Goal: Information Seeking & Learning: Learn about a topic

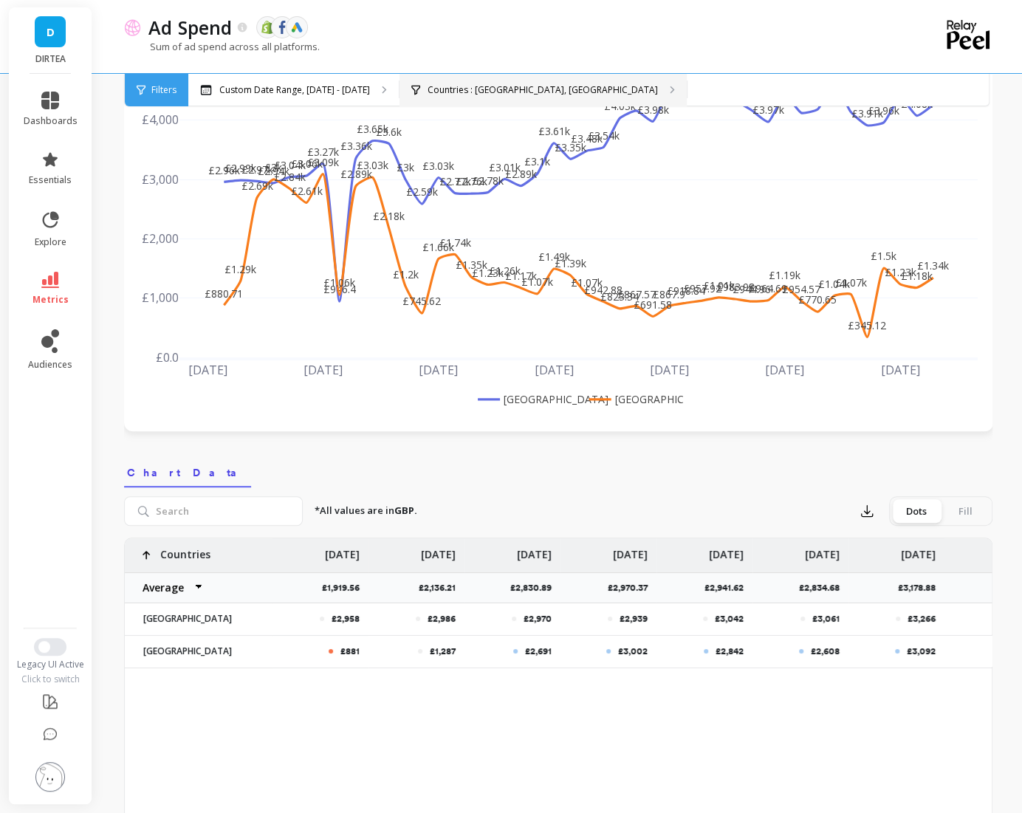
scroll to position [123, 0]
click at [56, 31] on link "D" at bounding box center [50, 31] width 31 height 31
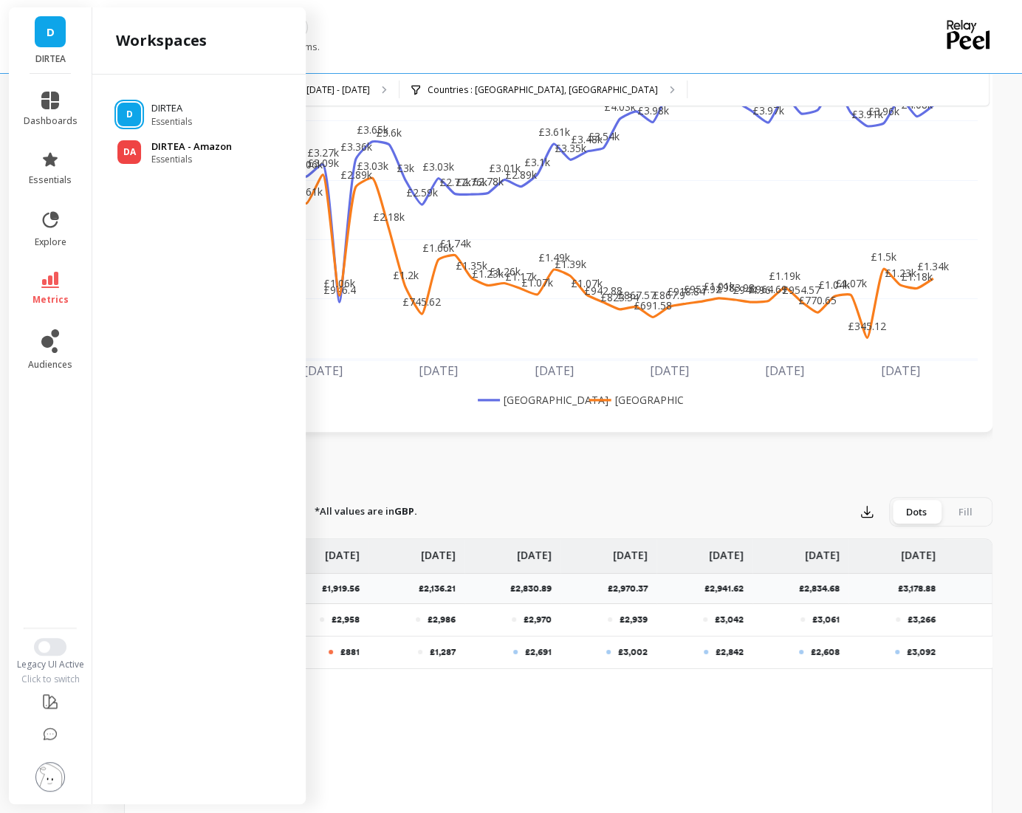
click at [196, 151] on p "DIRTEA - Amazon" at bounding box center [191, 147] width 80 height 15
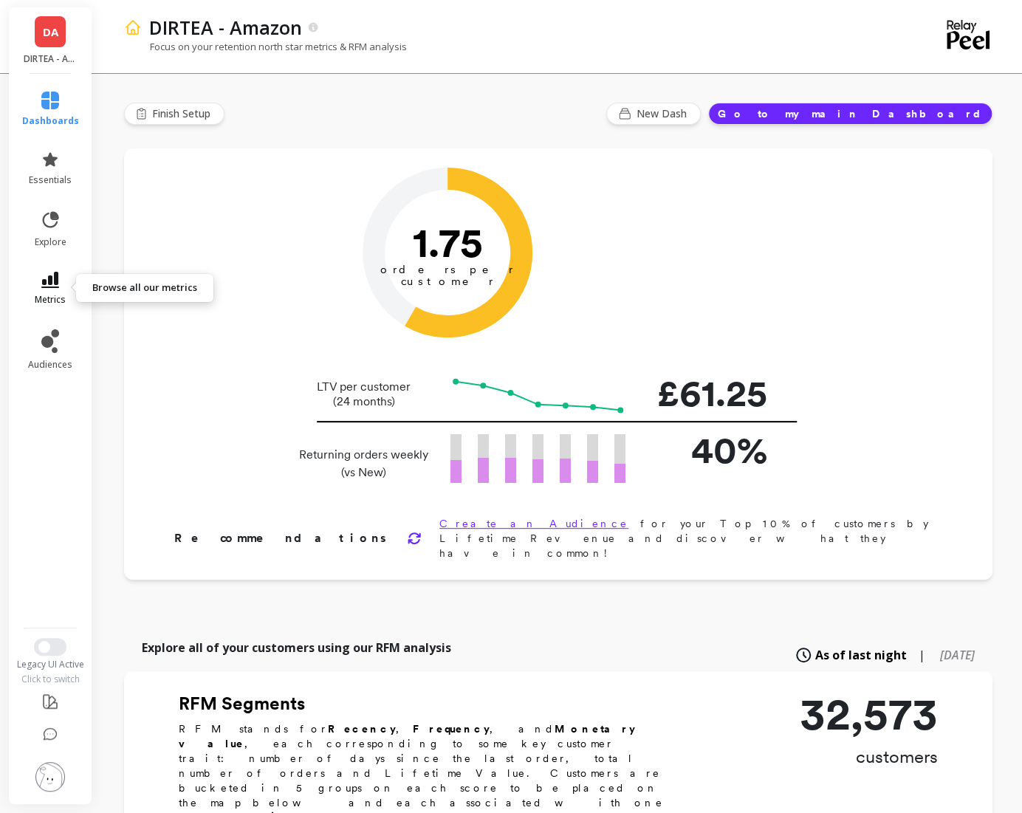
click at [55, 294] on span "metrics" at bounding box center [50, 300] width 31 height 12
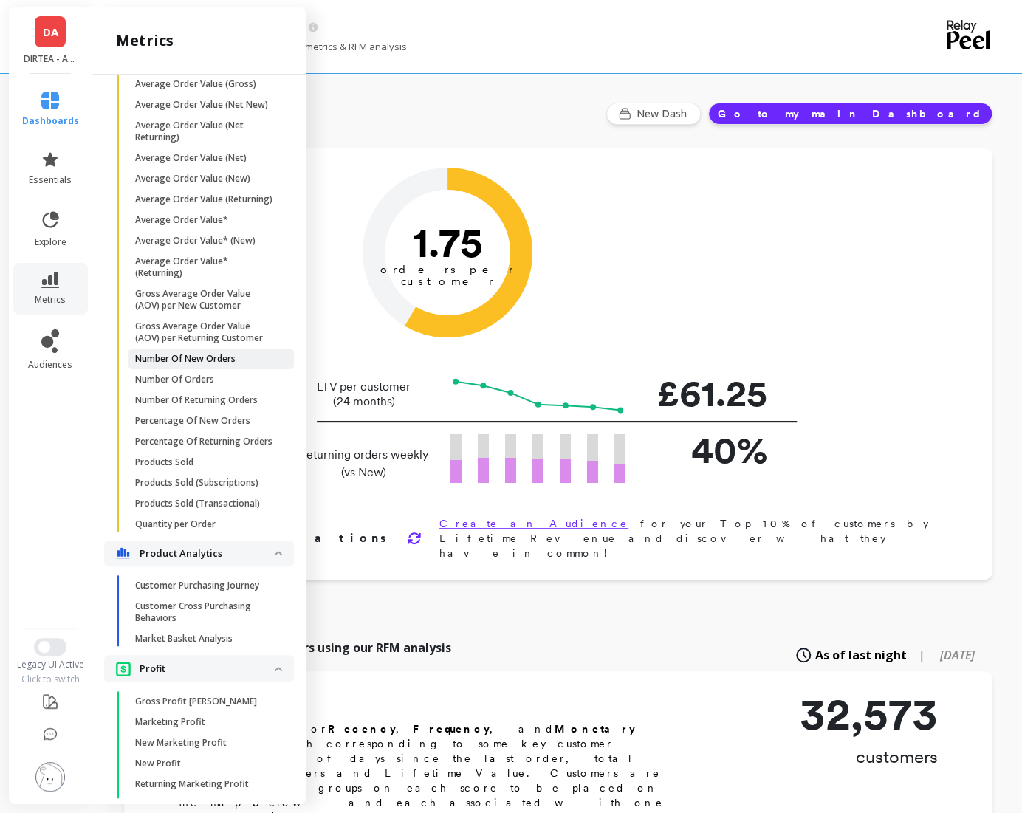
scroll to position [1833, 0]
click at [202, 361] on p "Number Of New Orders" at bounding box center [185, 360] width 100 height 12
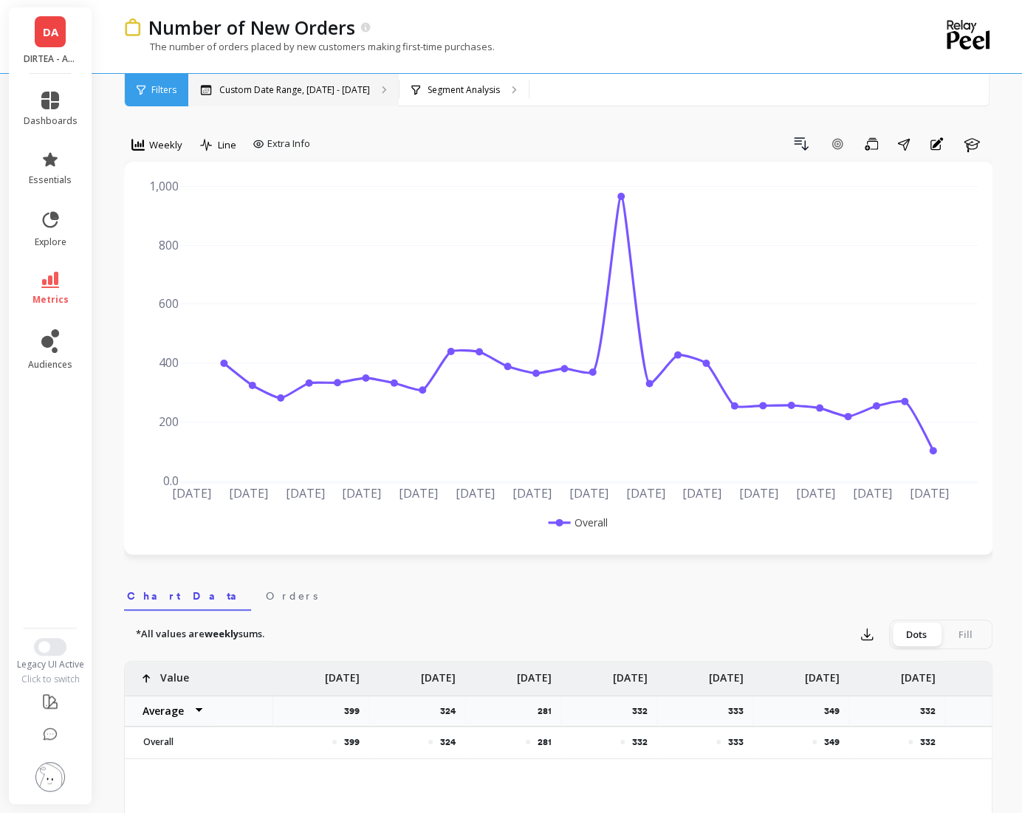
click at [264, 89] on p "Custom Date Range, [DATE] - [DATE]" at bounding box center [294, 90] width 151 height 12
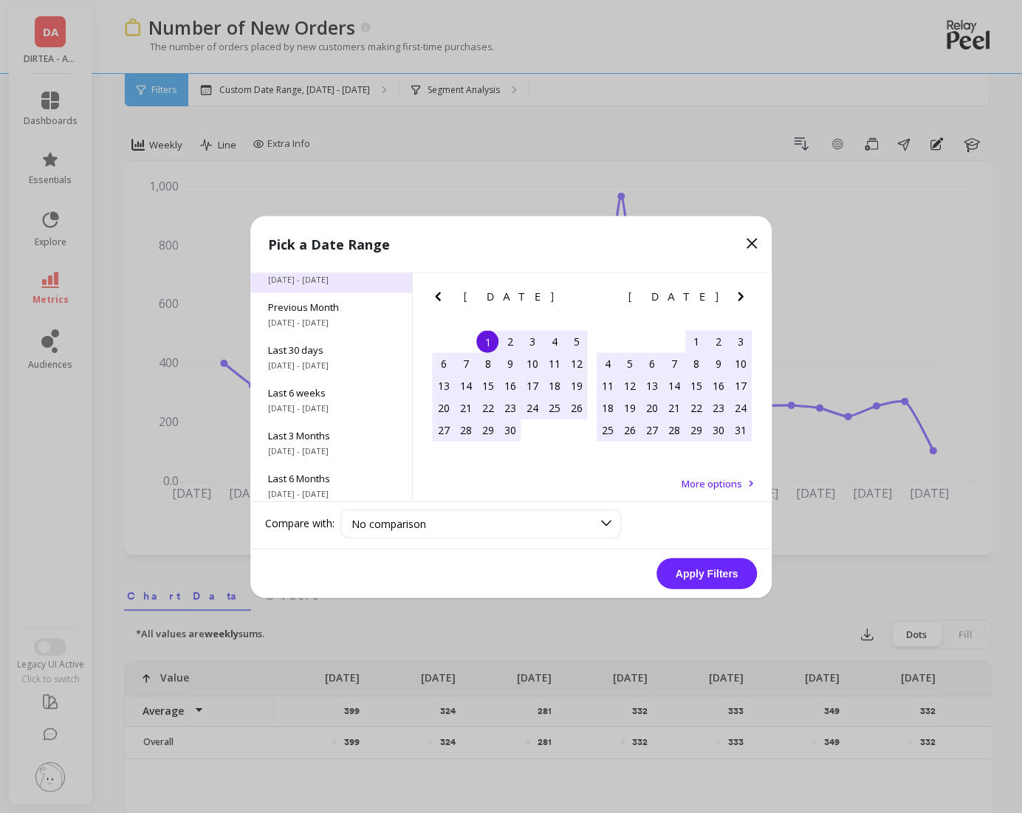
scroll to position [199, 0]
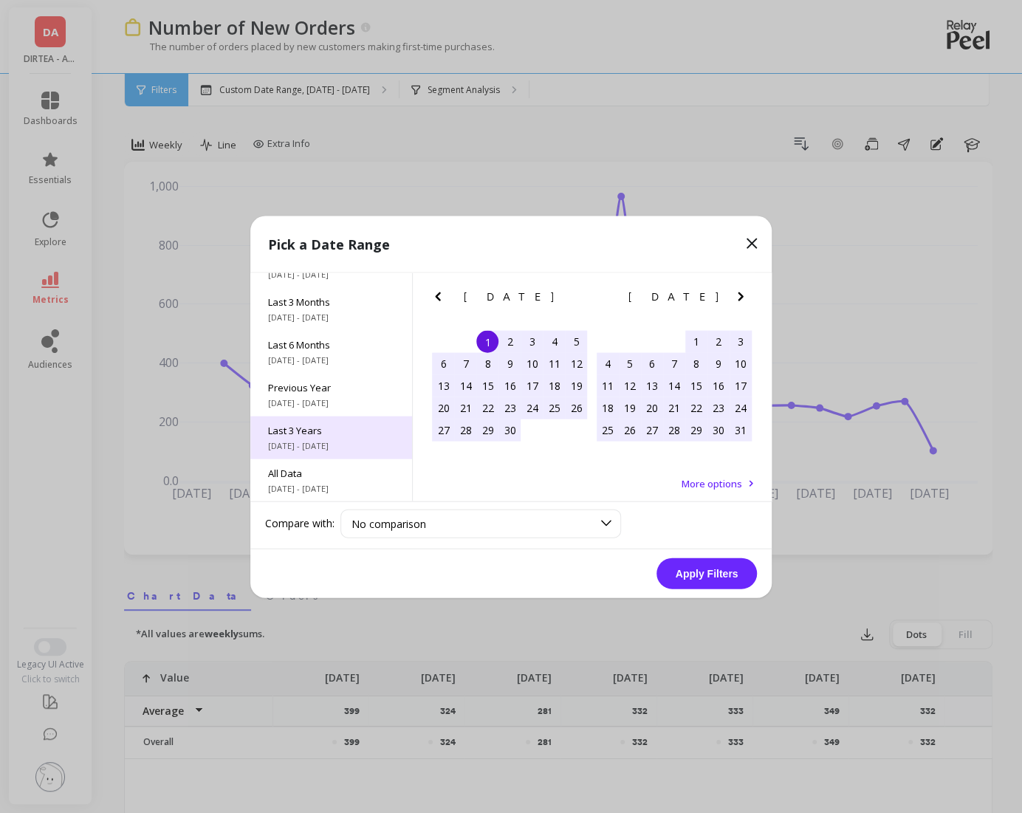
click at [317, 428] on span "Last 3 Years" at bounding box center [331, 429] width 126 height 13
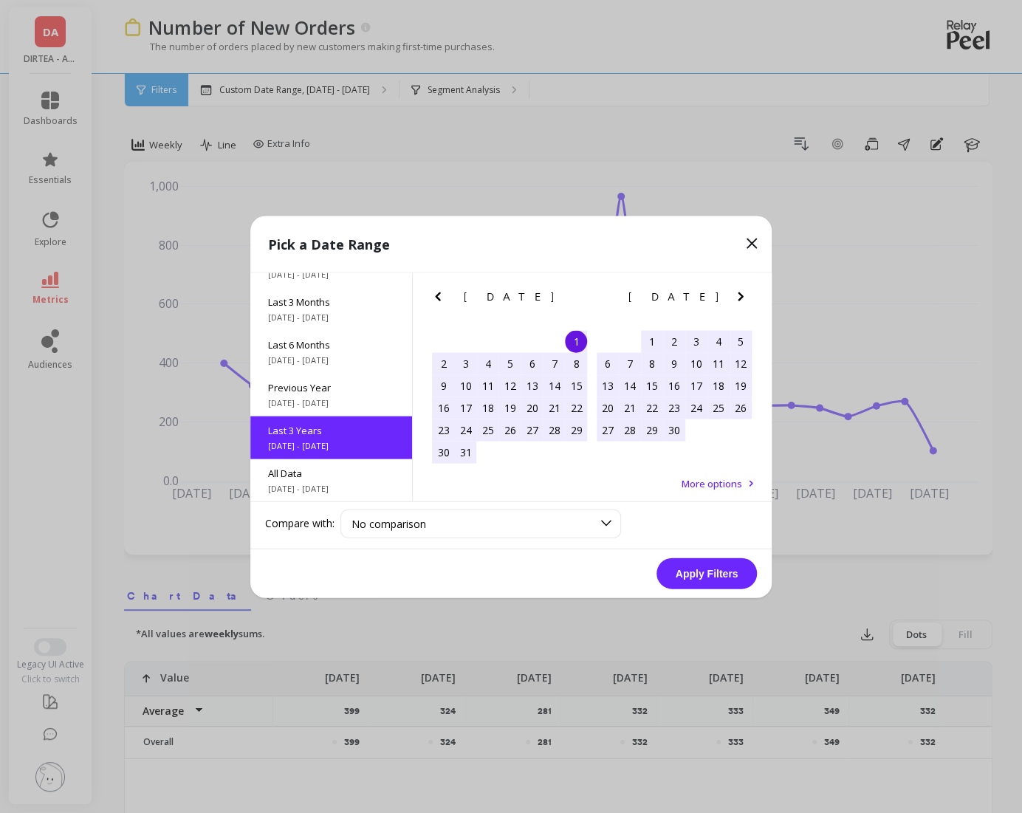
scroll to position [0, 0]
click at [725, 574] on button "Apply Filters" at bounding box center [706, 572] width 100 height 31
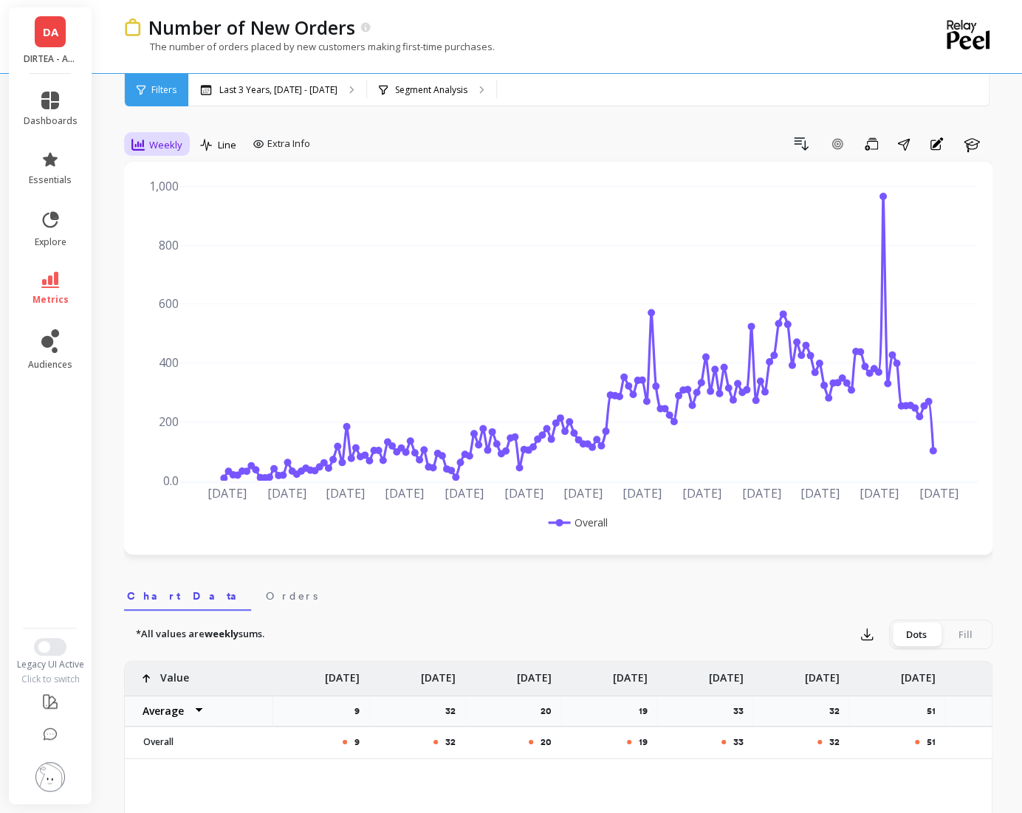
click at [166, 149] on span "Weekly" at bounding box center [165, 145] width 33 height 14
click at [152, 185] on div "All" at bounding box center [179, 178] width 102 height 26
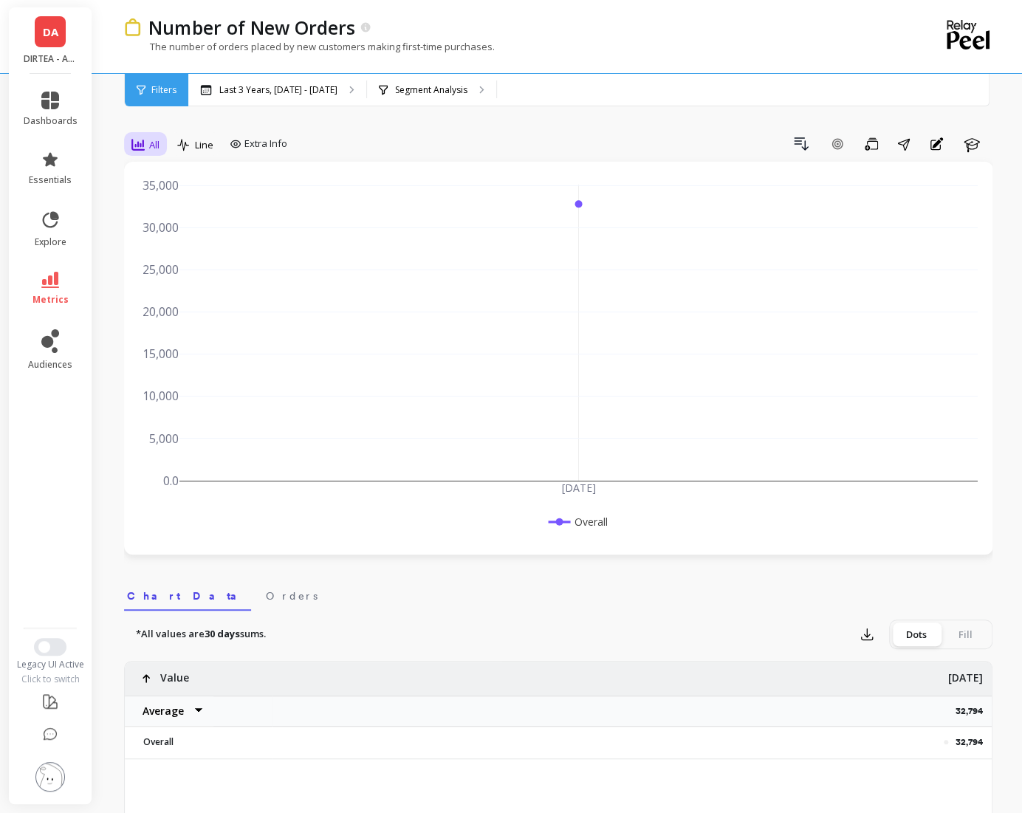
click at [141, 140] on icon at bounding box center [137, 144] width 13 height 13
click at [165, 340] on div "Yearly" at bounding box center [179, 347] width 84 height 14
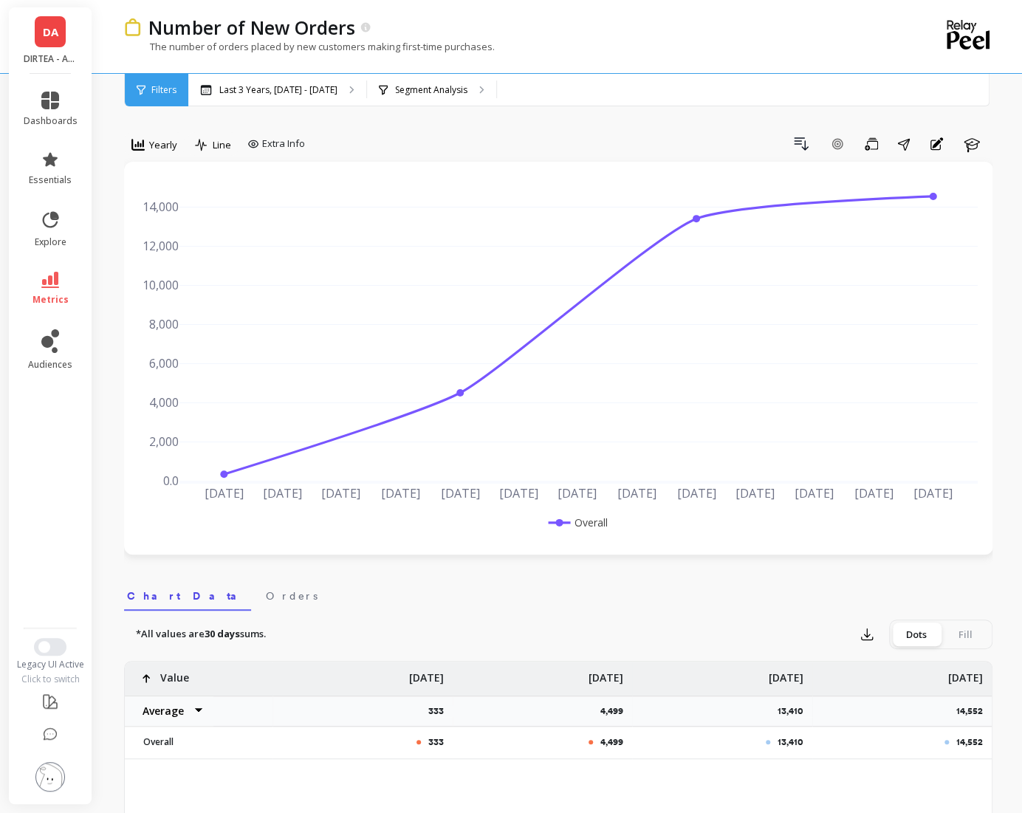
click at [58, 36] on span "DA" at bounding box center [51, 32] width 16 height 17
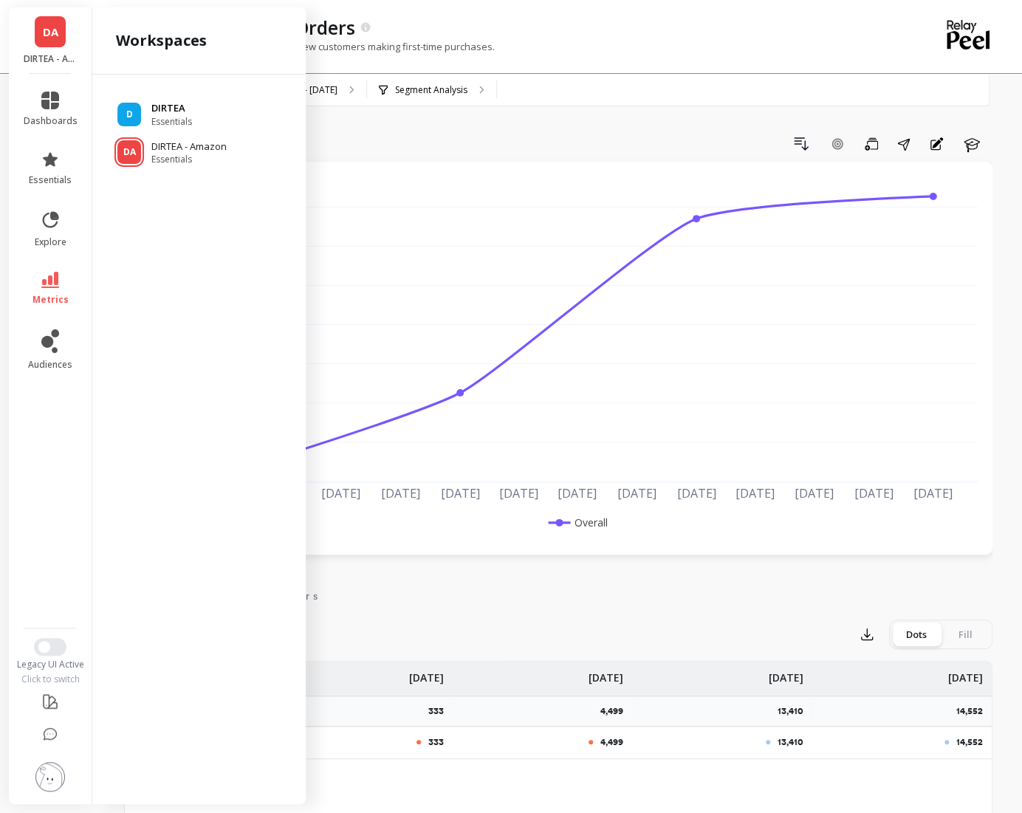
click at [158, 122] on span "Essentials" at bounding box center [171, 122] width 41 height 12
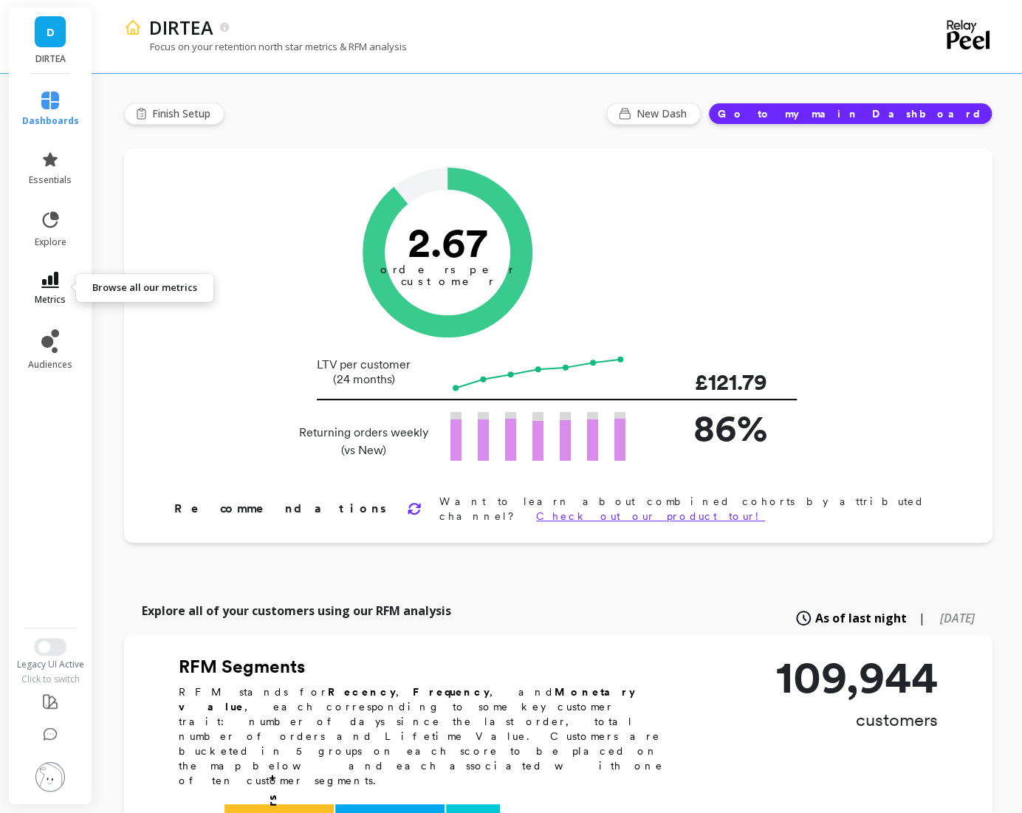
click at [52, 281] on icon at bounding box center [50, 280] width 18 height 16
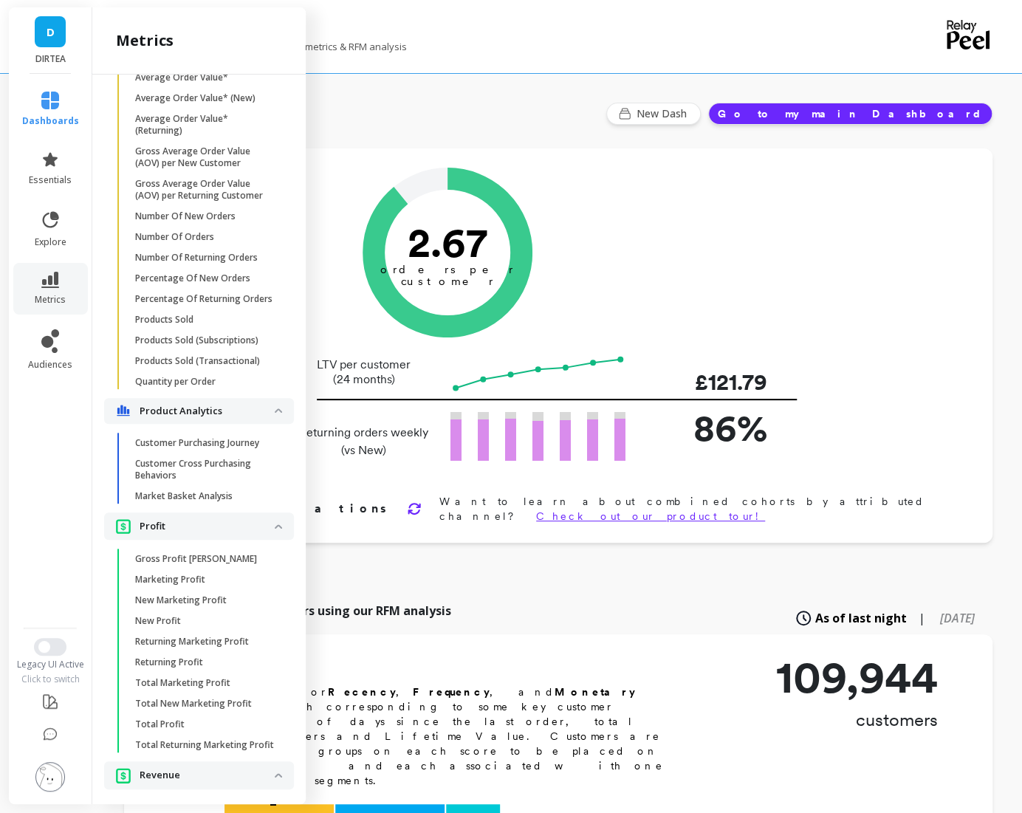
scroll to position [2666, 0]
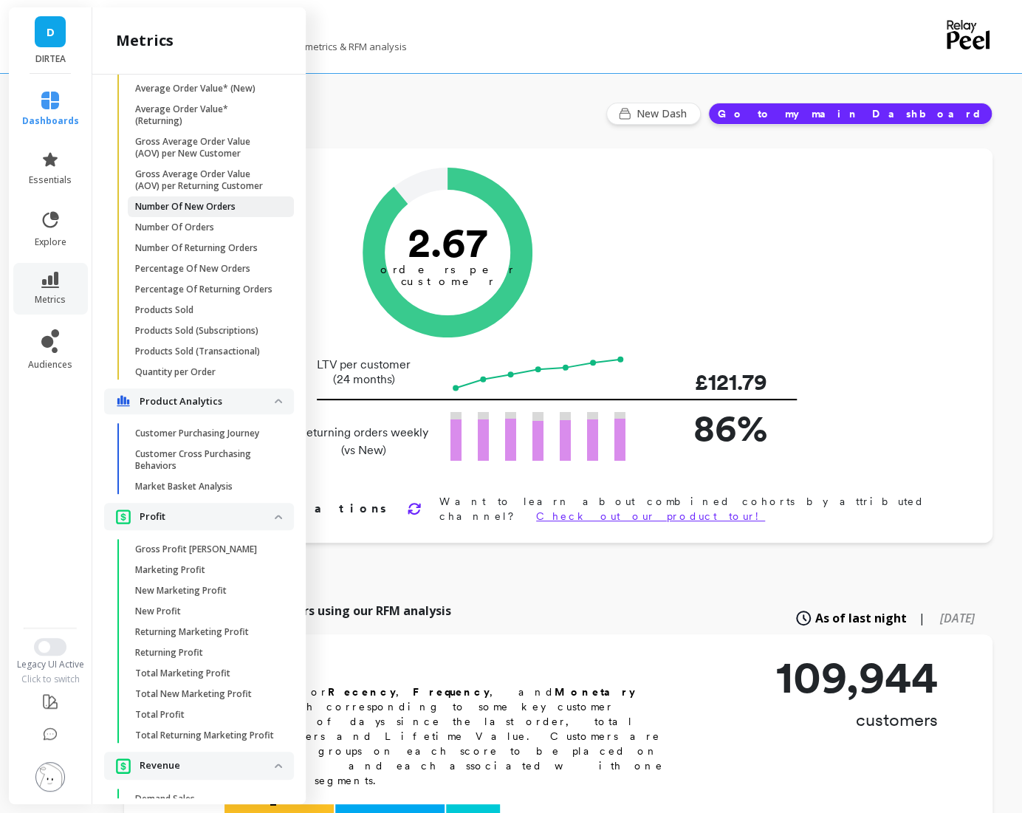
click at [174, 204] on p "Number Of New Orders" at bounding box center [185, 207] width 100 height 12
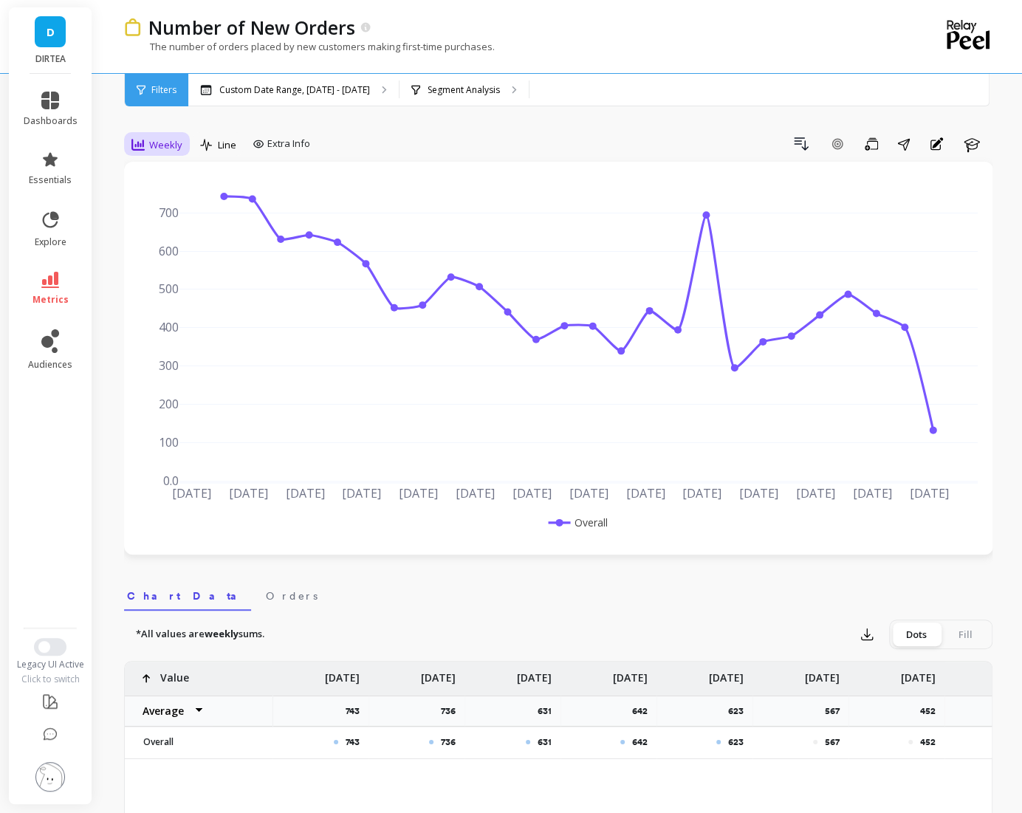
click at [158, 141] on span "Weekly" at bounding box center [165, 145] width 33 height 14
click at [303, 84] on p "Custom Date Range, [DATE] - [DATE]" at bounding box center [294, 90] width 151 height 12
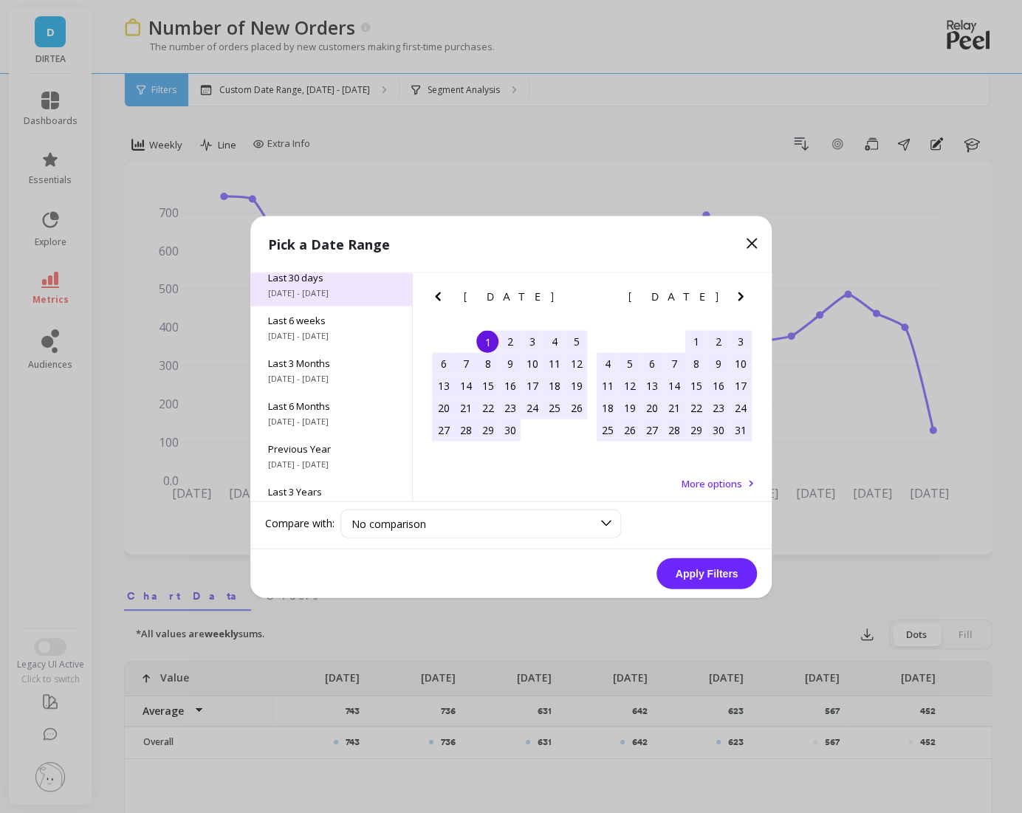
scroll to position [199, 0]
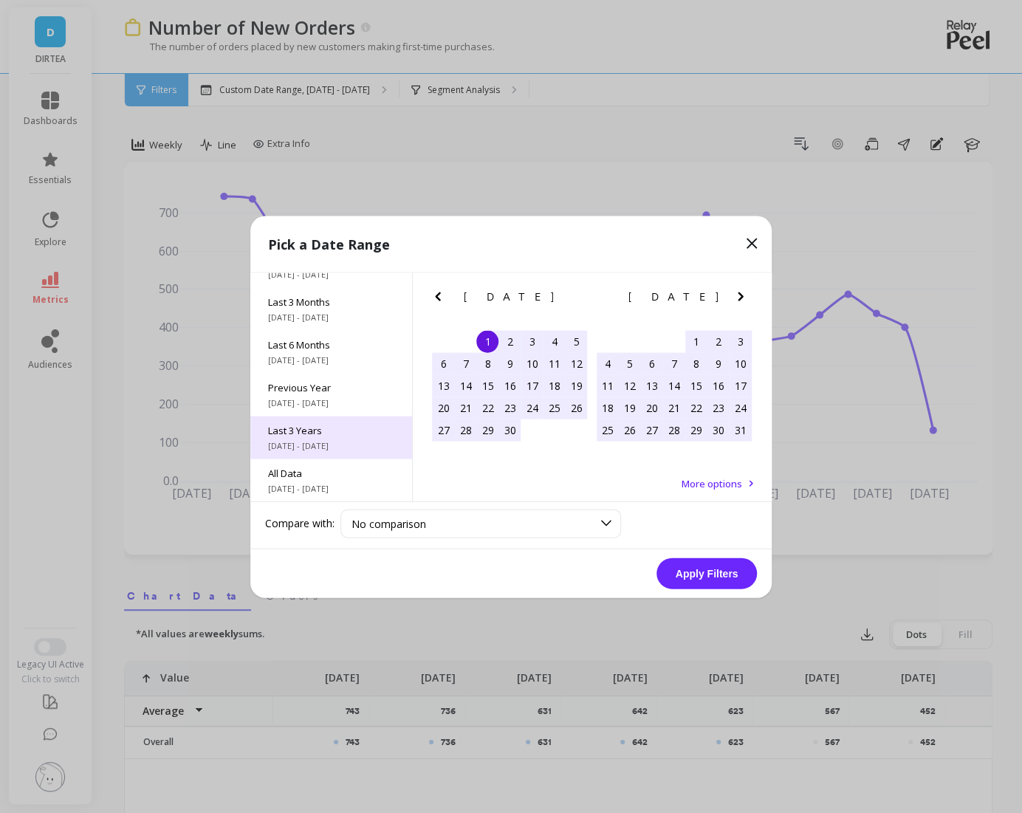
click at [334, 435] on span "Last 3 Years" at bounding box center [331, 429] width 126 height 13
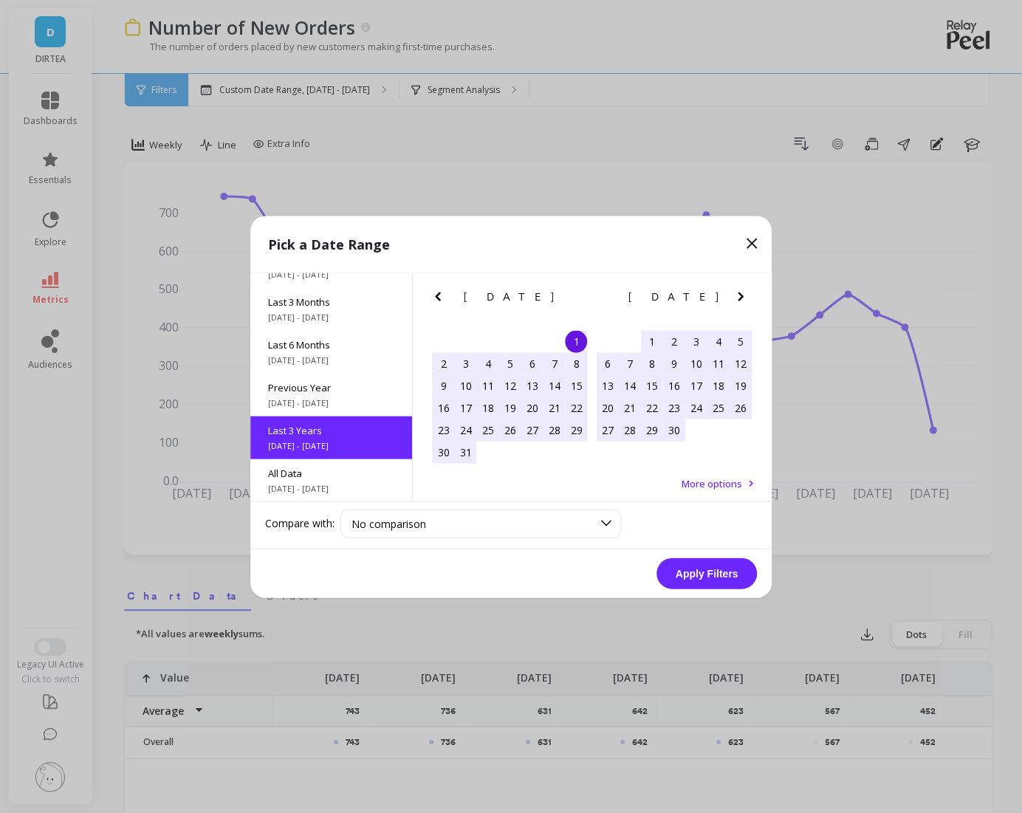
scroll to position [0, 0]
click at [707, 567] on button "Apply Filters" at bounding box center [706, 572] width 100 height 31
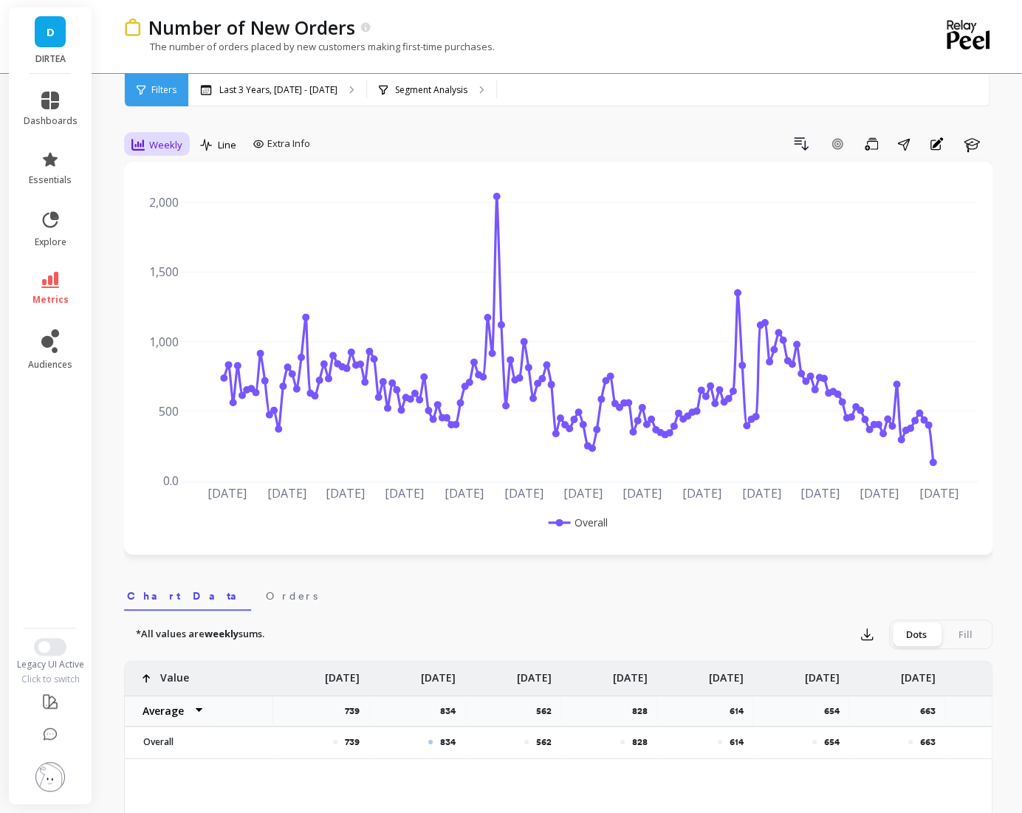
click at [159, 145] on span "Weekly" at bounding box center [165, 145] width 33 height 14
click at [156, 179] on div "All" at bounding box center [179, 178] width 84 height 14
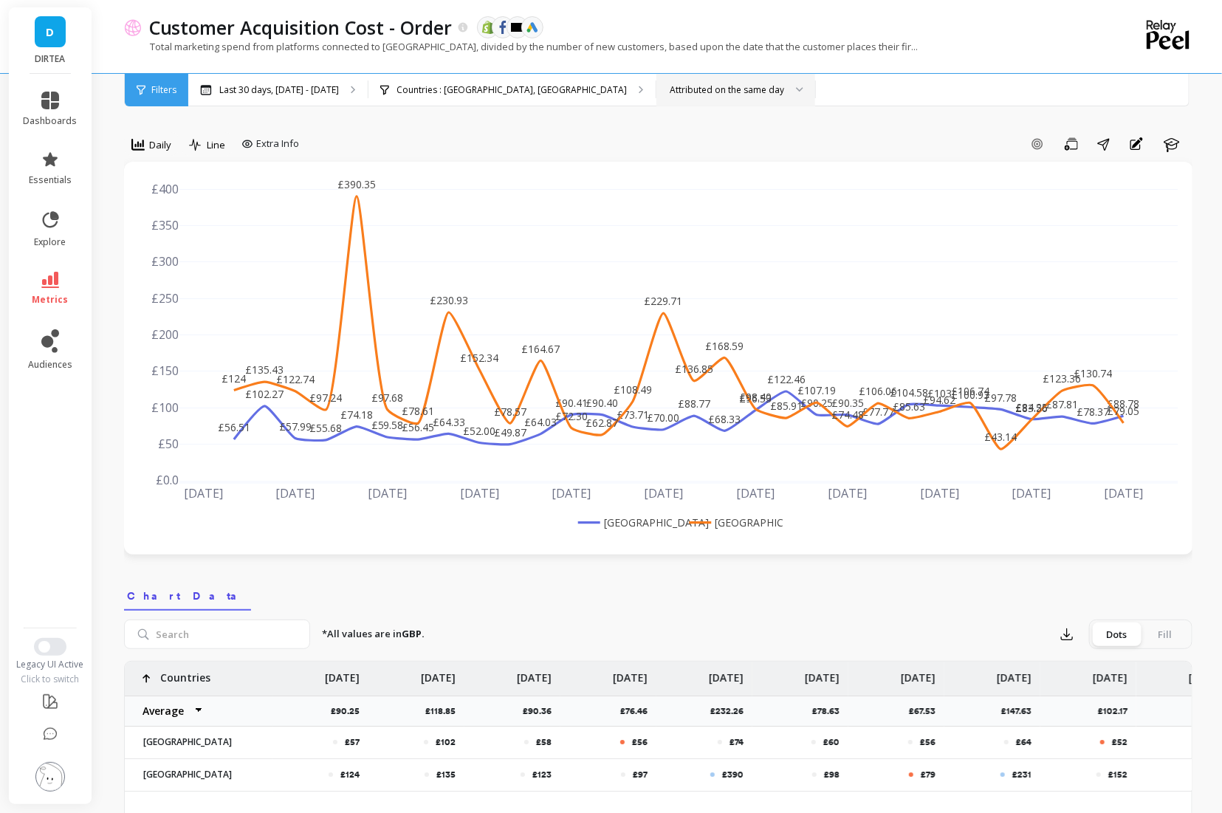
click at [670, 88] on div "Attributed on the same day" at bounding box center [727, 90] width 114 height 14
click at [546, 88] on p "Countries : [GEOGRAPHIC_DATA], [GEOGRAPHIC_DATA]" at bounding box center [512, 90] width 230 height 12
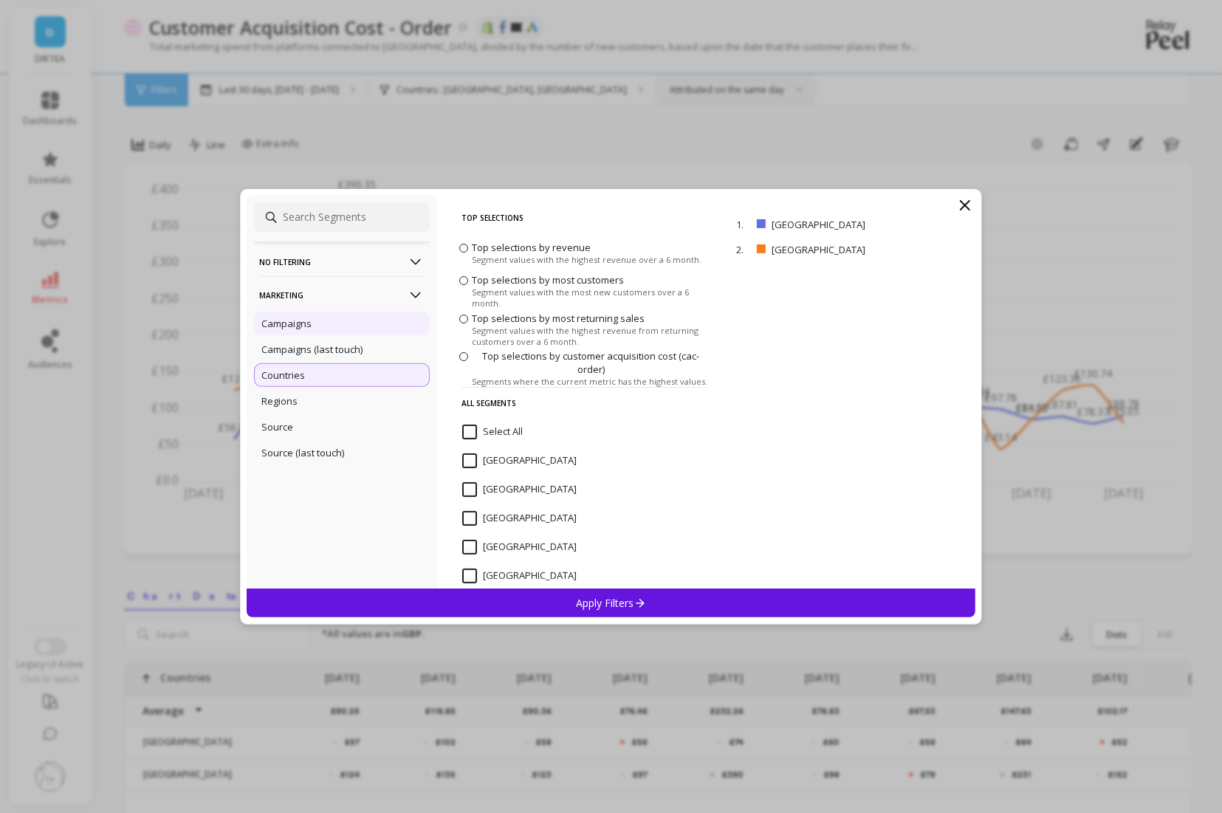
click at [378, 323] on div "Campaigns" at bounding box center [342, 324] width 176 height 24
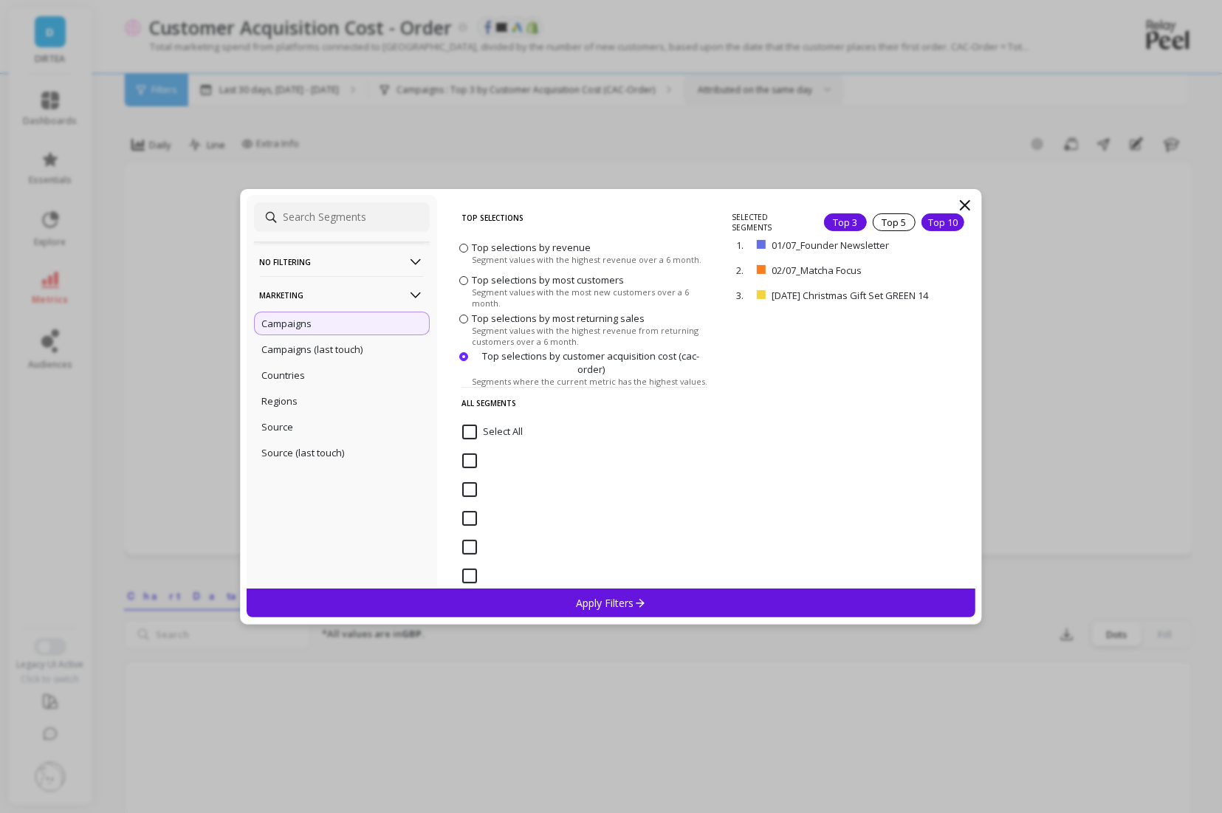
click at [938, 222] on div "Top 10" at bounding box center [943, 222] width 43 height 18
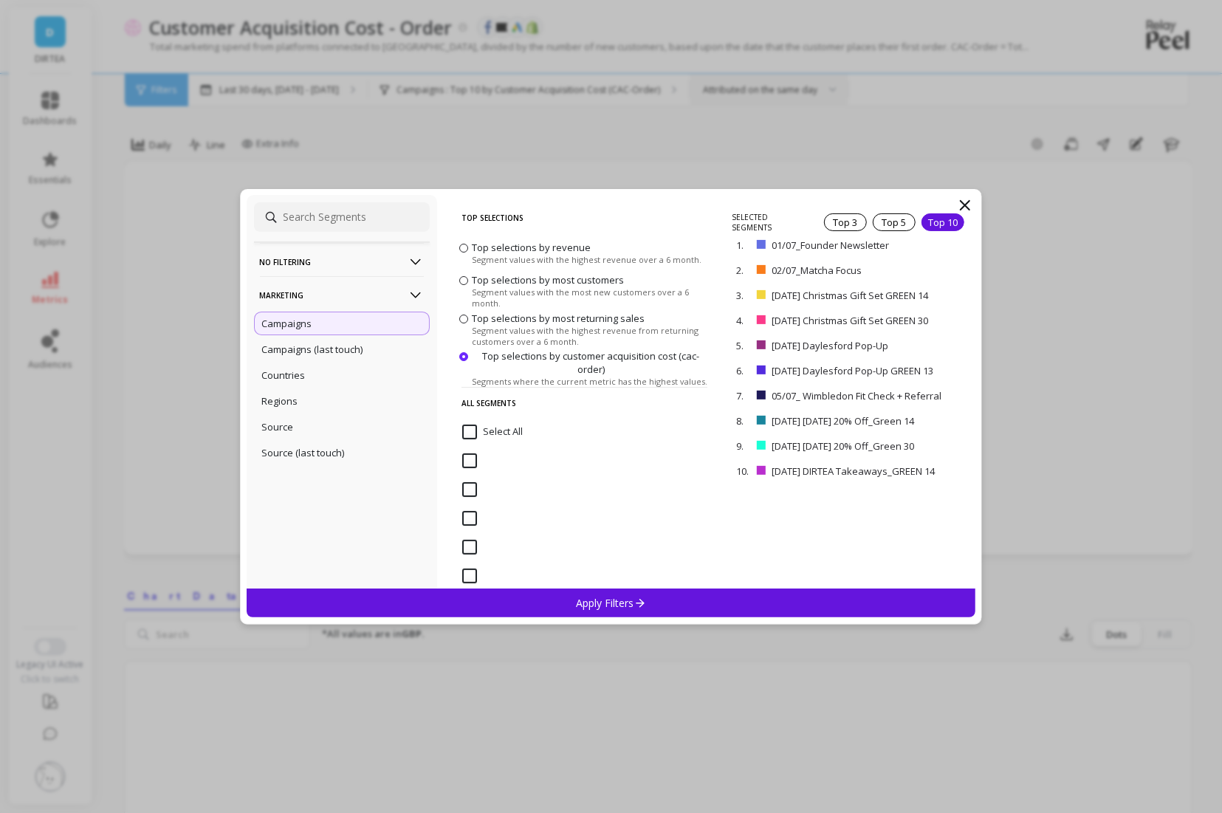
click at [746, 613] on div "Apply Filters" at bounding box center [612, 602] width 730 height 29
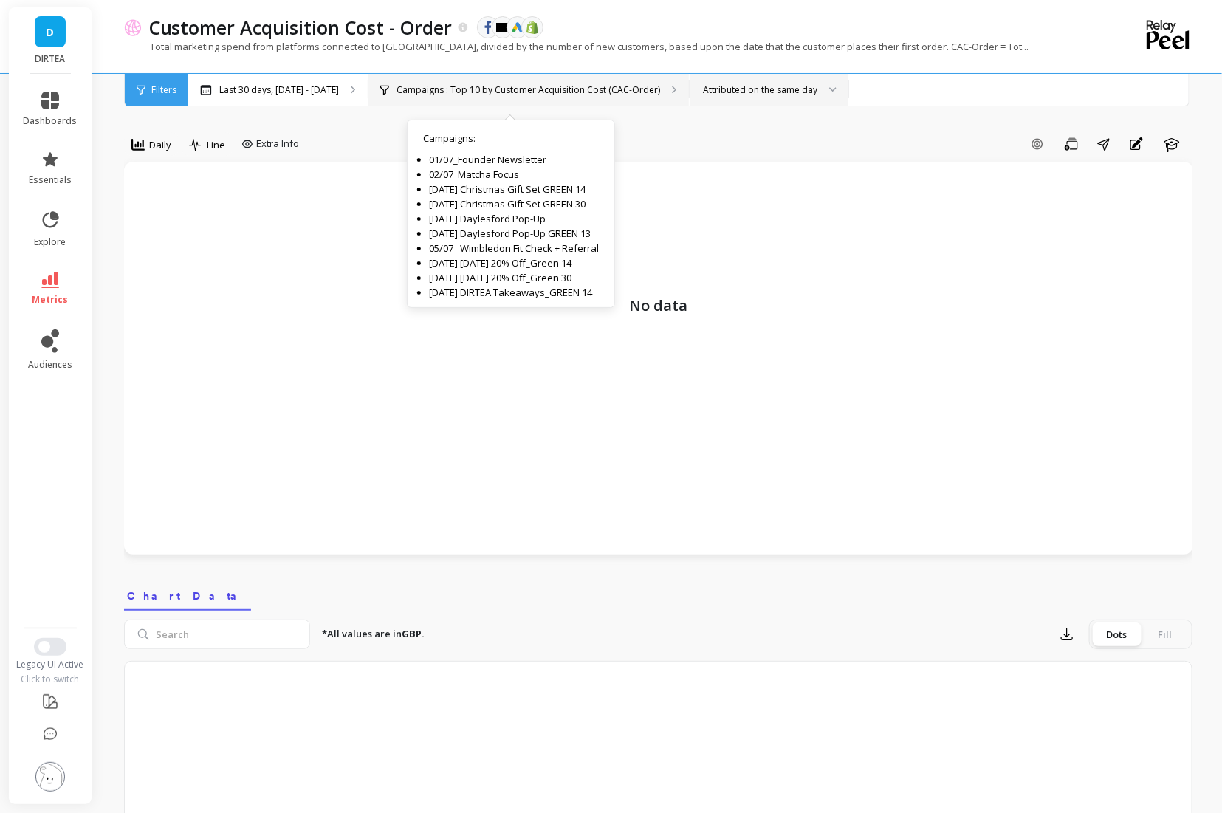
click at [606, 96] on div "Campaigns : Top 10 by Customer Acquisition Cost (CAC-Order) Campaigns : 01/07_F…" at bounding box center [528, 90] width 320 height 32
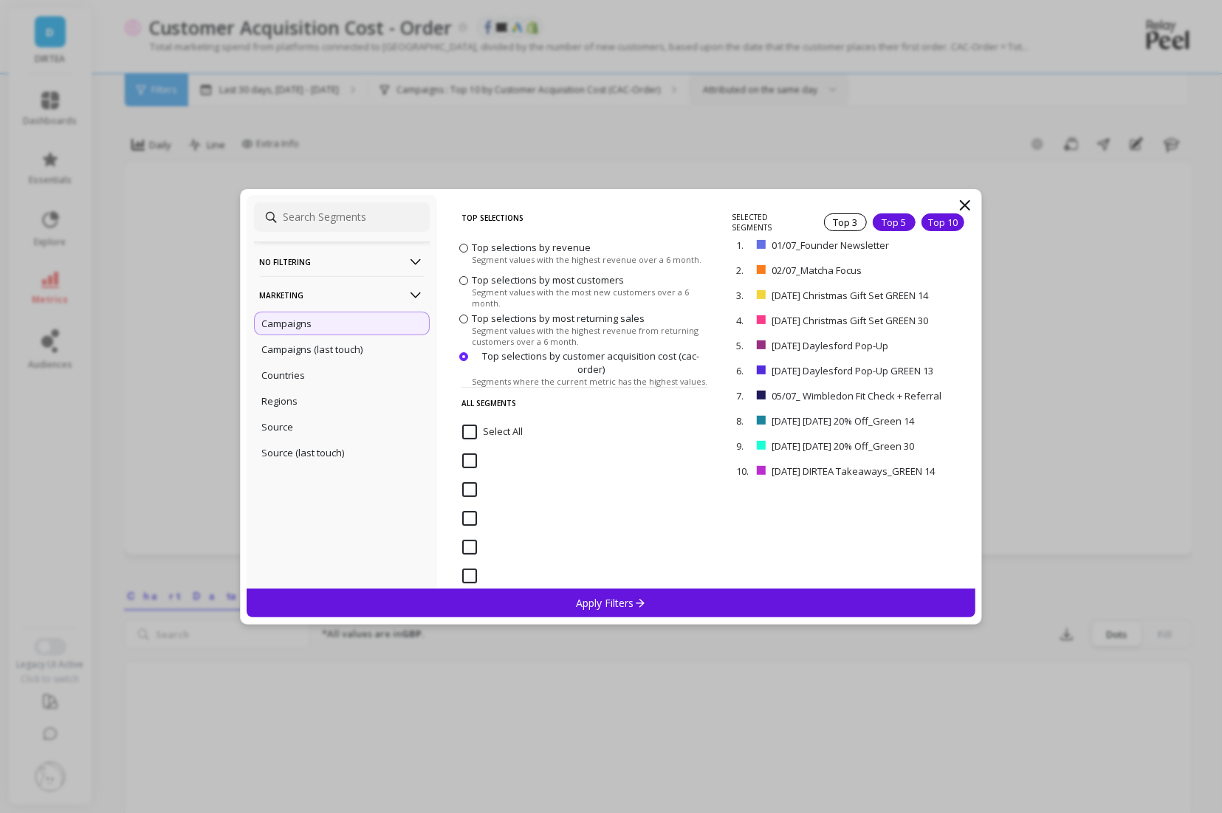
click at [896, 216] on div "Top 5" at bounding box center [894, 222] width 43 height 18
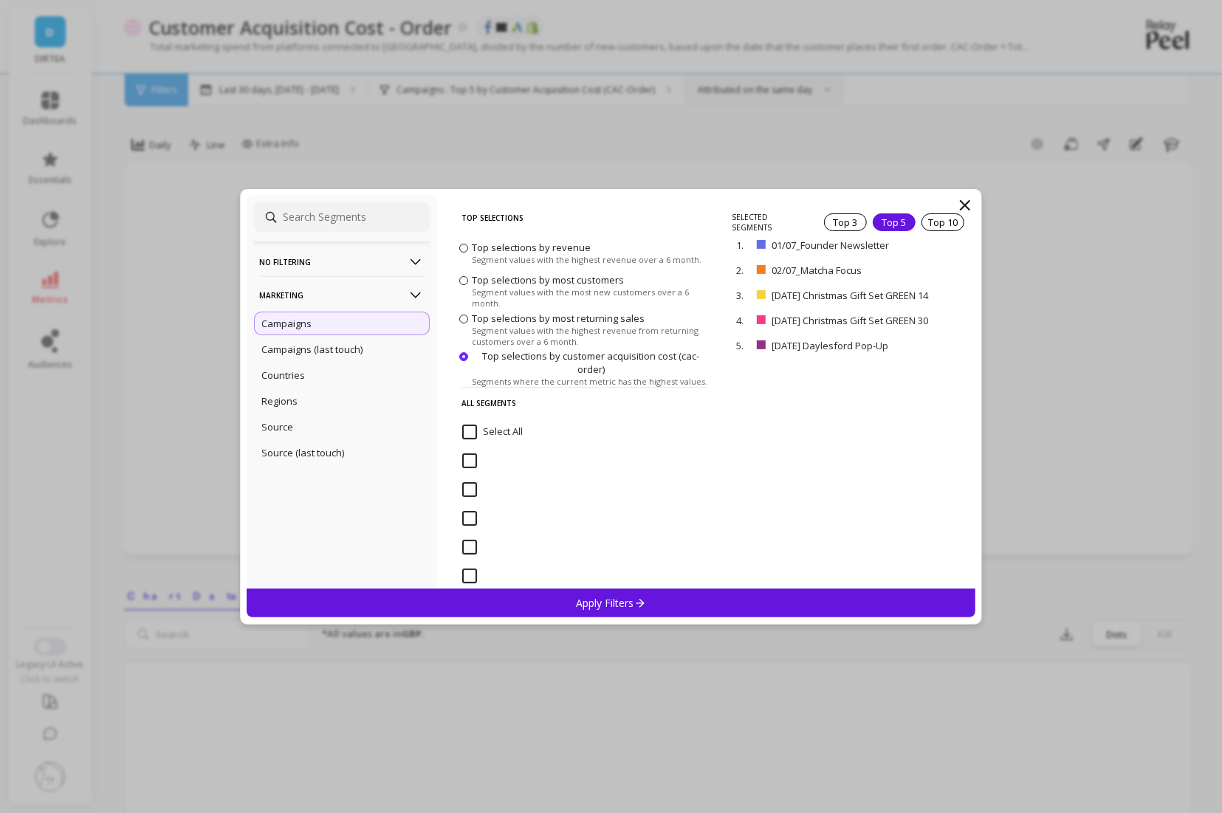
click at [861, 596] on div "Apply Filters" at bounding box center [612, 602] width 730 height 29
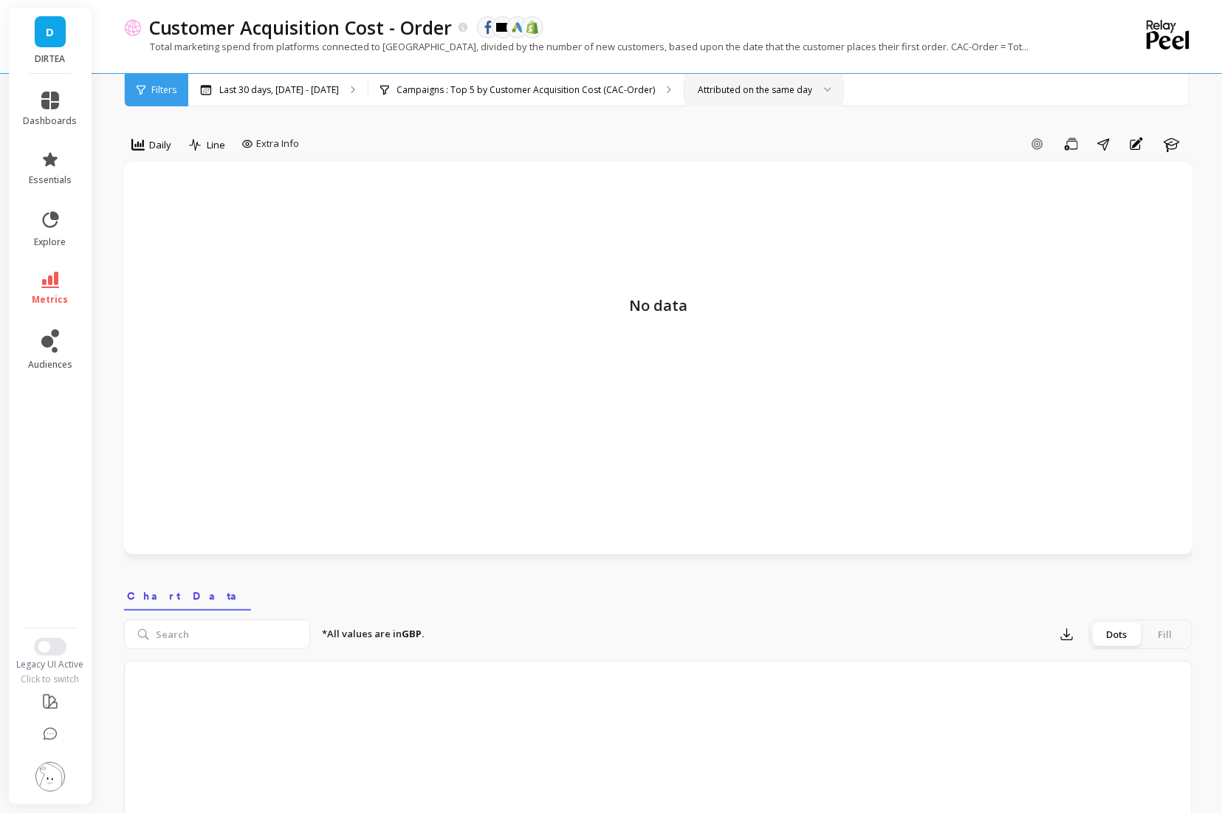
click at [587, 64] on div "Total marketing spend from platforms connected to [GEOGRAPHIC_DATA], divided by…" at bounding box center [597, 54] width 947 height 28
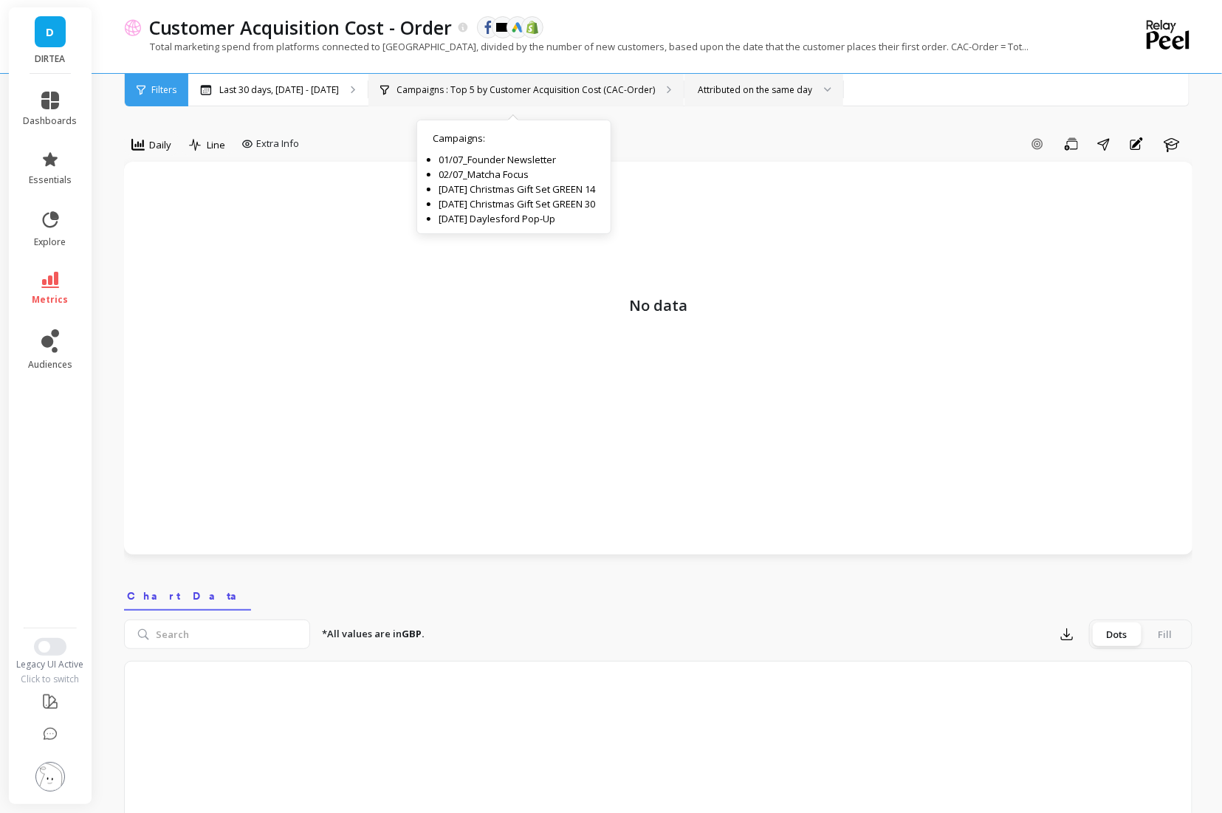
click at [587, 89] on p "Campaigns : Top 5 by Customer Acquisition Cost (CAC-Order)" at bounding box center [526, 90] width 258 height 12
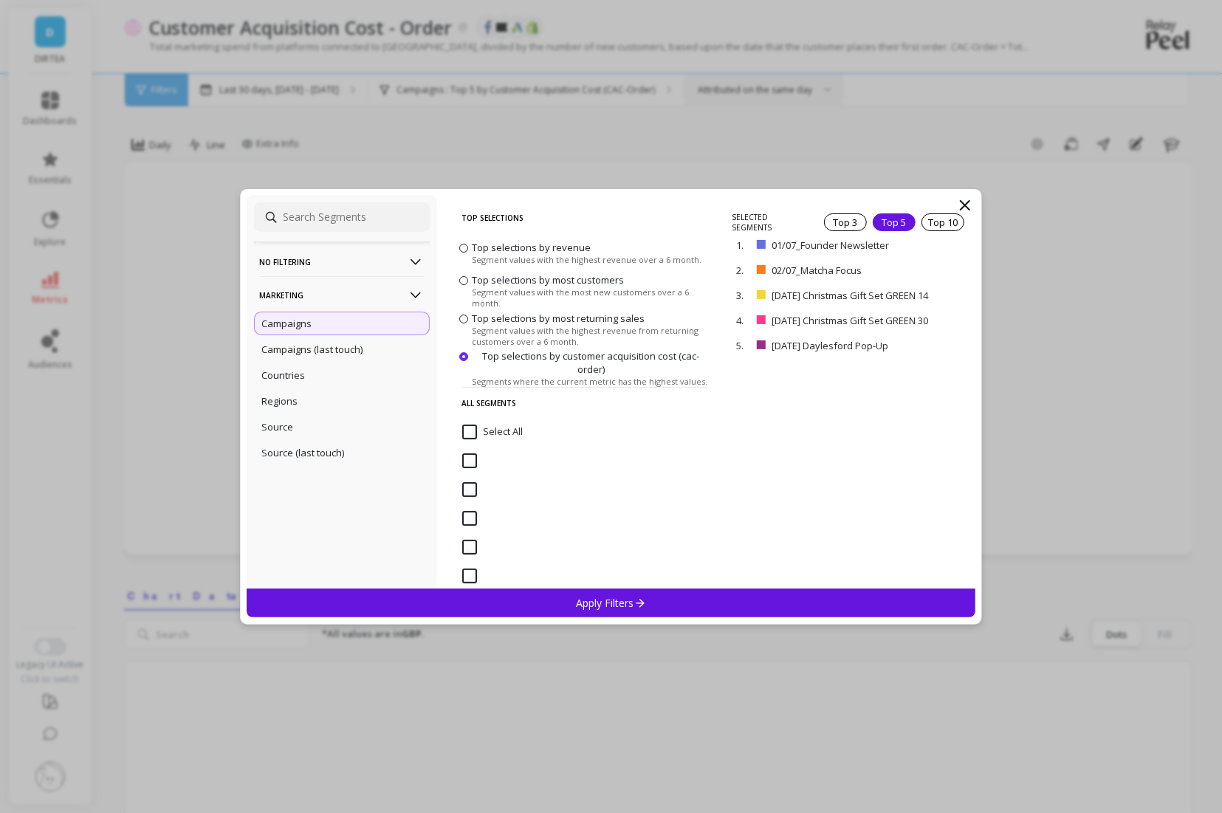
click at [497, 428] on input "Select All" at bounding box center [492, 432] width 61 height 15
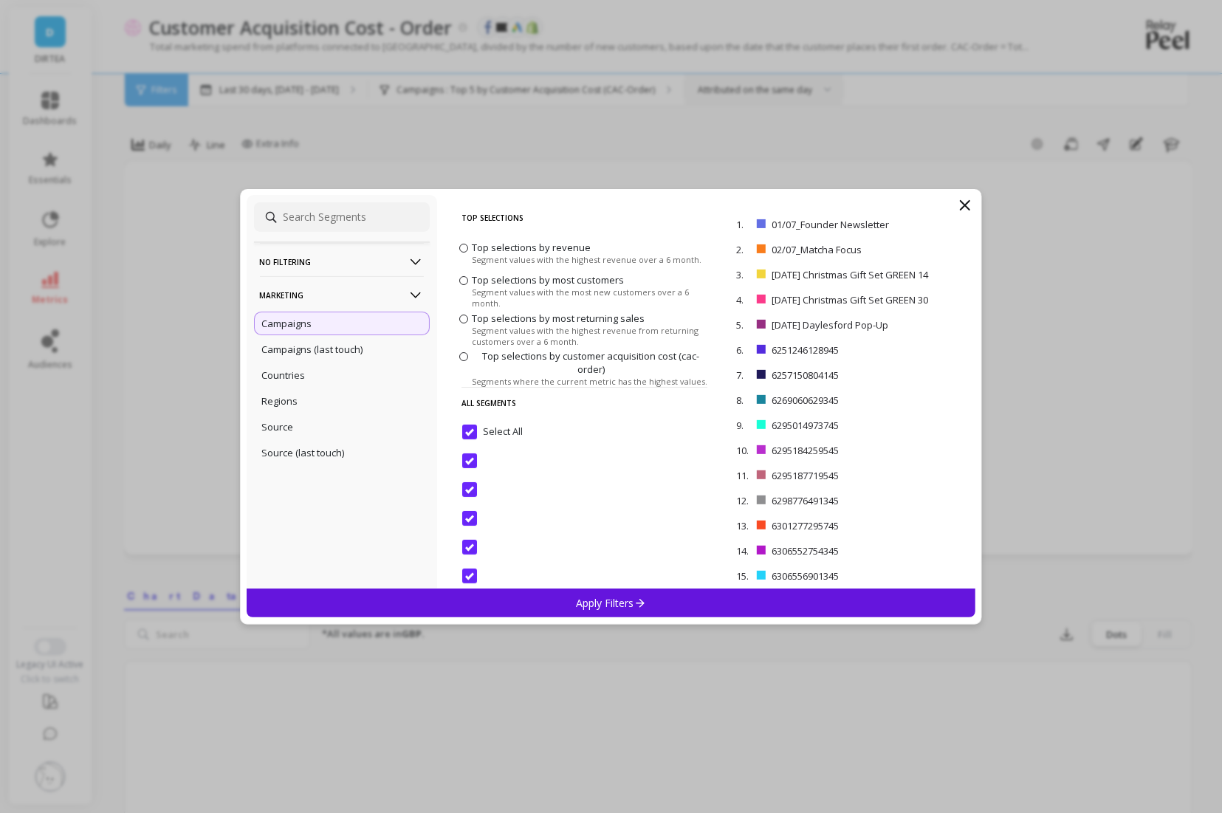
click at [675, 600] on div "Apply Filters" at bounding box center [612, 602] width 730 height 29
